Goal: Check status: Check status

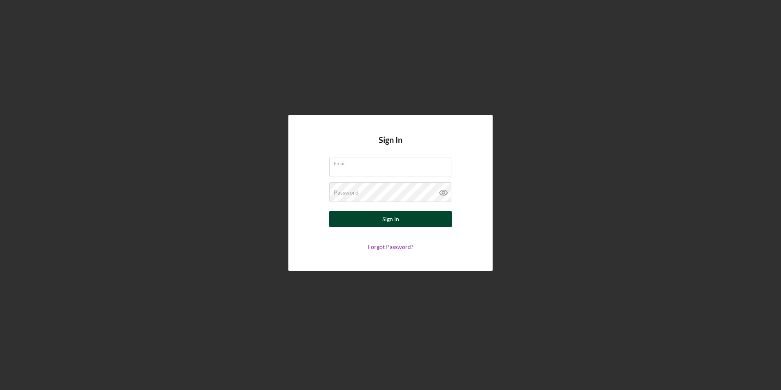
type input "[PERSON_NAME][EMAIL_ADDRESS][DOMAIN_NAME]"
click at [376, 216] on button "Sign In" at bounding box center [390, 219] width 123 height 16
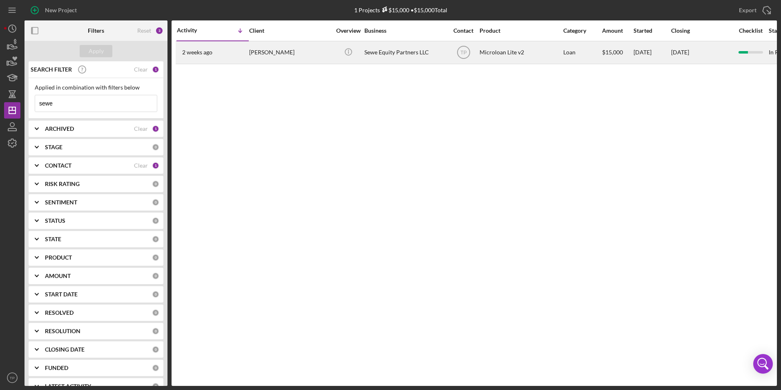
click at [271, 54] on div "[PERSON_NAME]" at bounding box center [290, 53] width 82 height 22
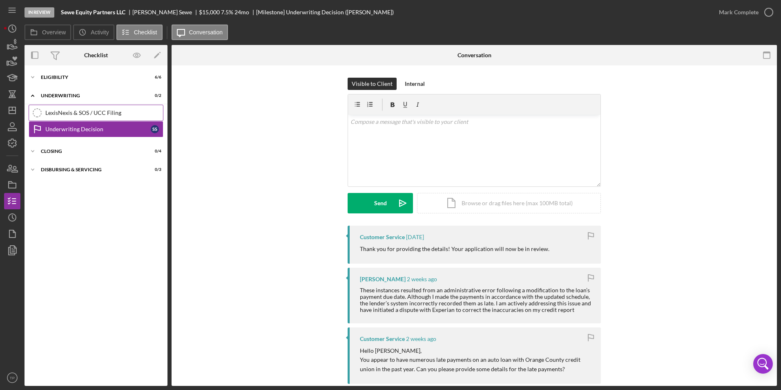
click at [61, 112] on div "LexisNexis & SOS / UCC Filing" at bounding box center [104, 113] width 118 height 7
